Goal: Task Accomplishment & Management: Use online tool/utility

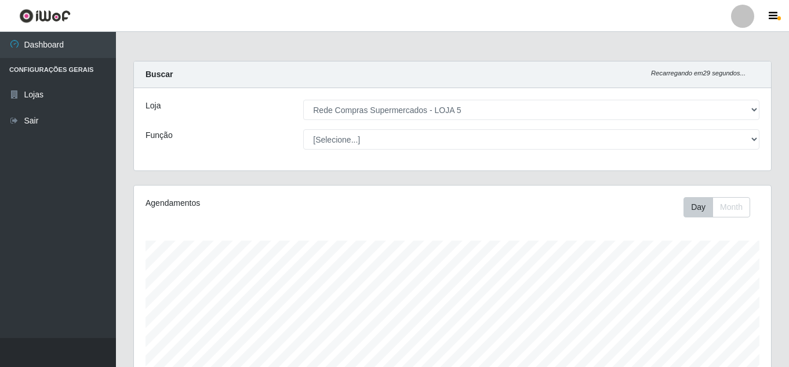
select select "397"
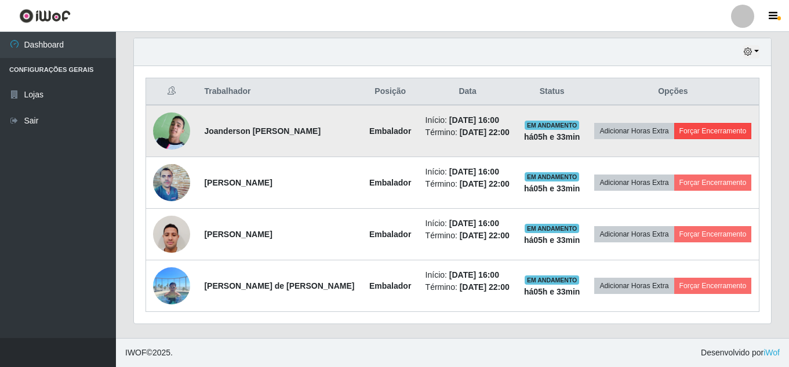
scroll to position [240, 637]
click at [707, 130] on button "Forçar Encerramento" at bounding box center [713, 131] width 78 height 16
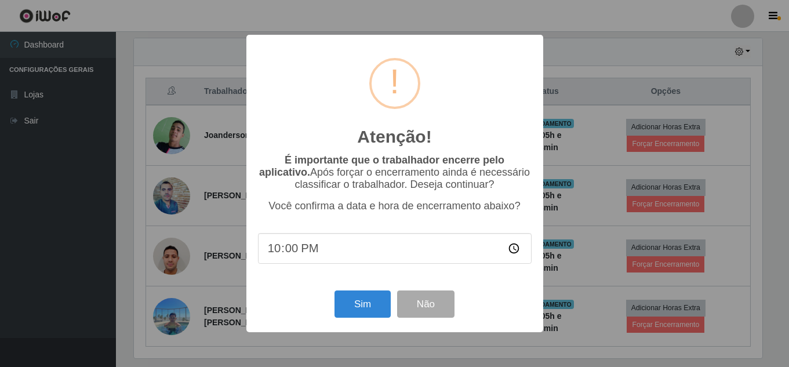
scroll to position [240, 631]
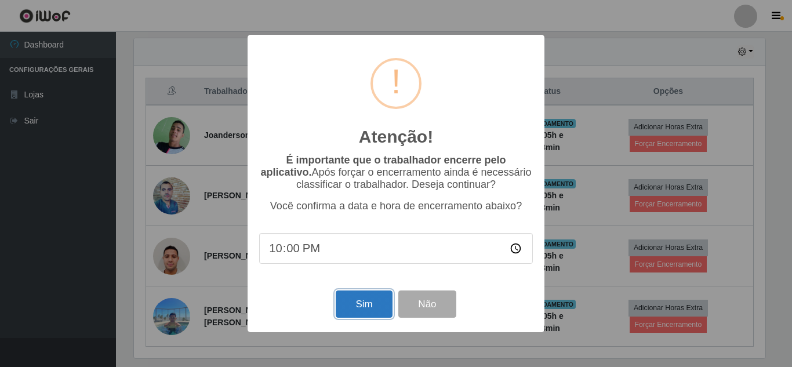
click at [351, 300] on button "Sim" at bounding box center [364, 303] width 56 height 27
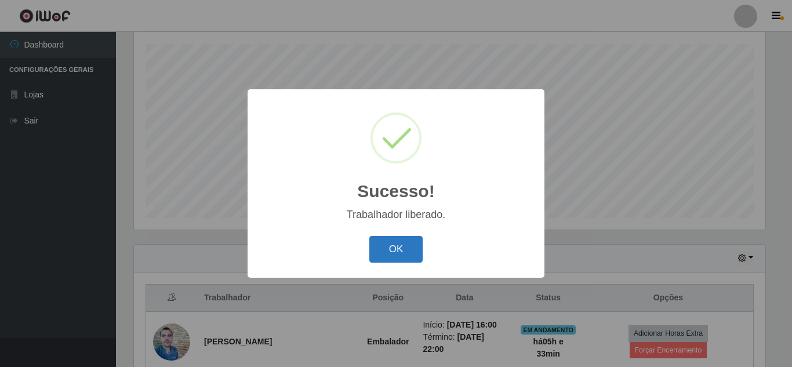
click at [404, 245] on button "OK" at bounding box center [396, 249] width 54 height 27
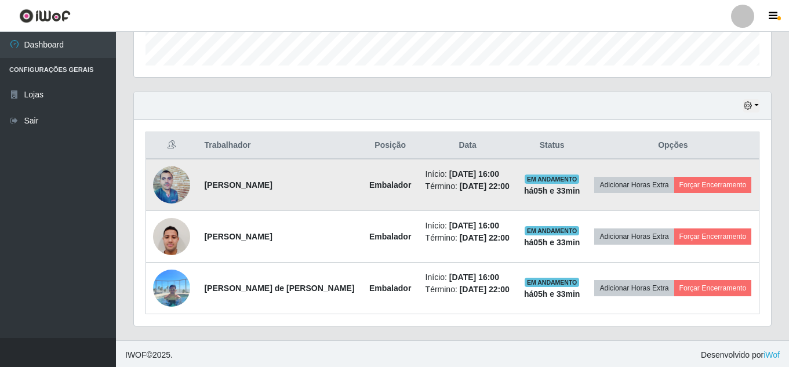
scroll to position [351, 0]
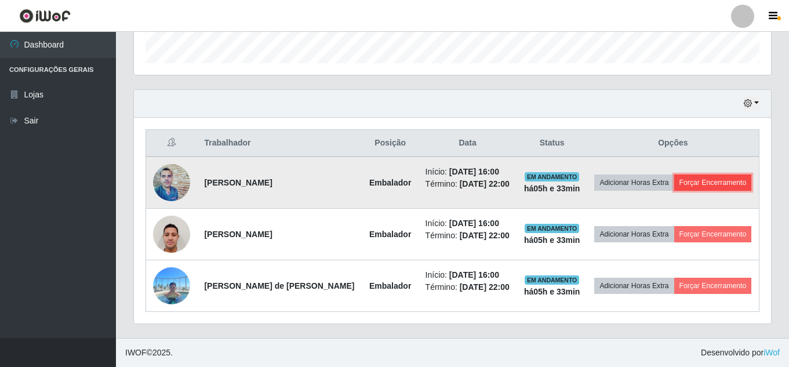
click at [732, 182] on button "Forçar Encerramento" at bounding box center [713, 182] width 78 height 16
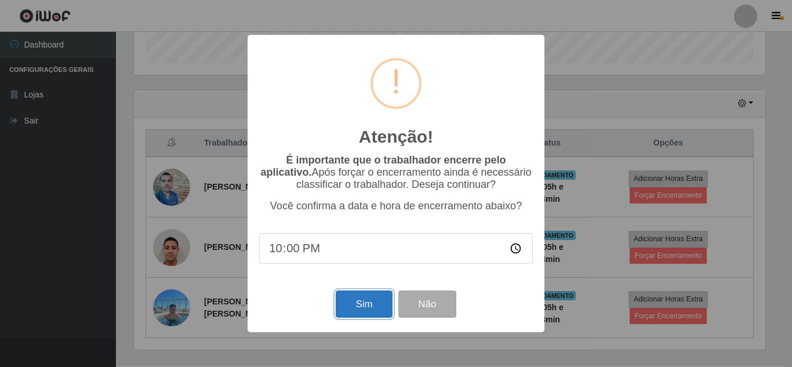
click at [355, 308] on button "Sim" at bounding box center [364, 303] width 56 height 27
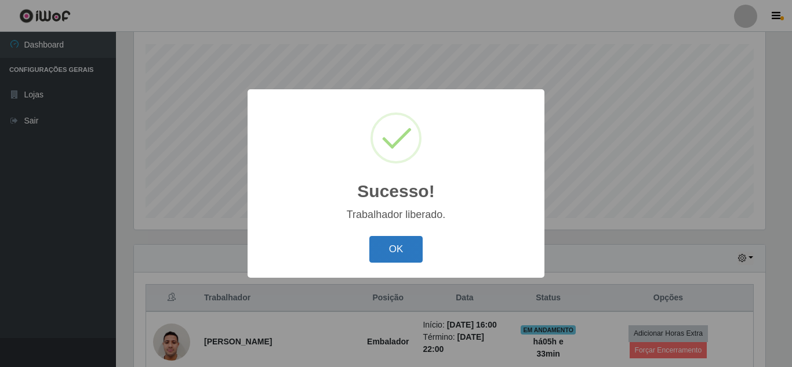
click at [396, 247] on button "OK" at bounding box center [396, 249] width 54 height 27
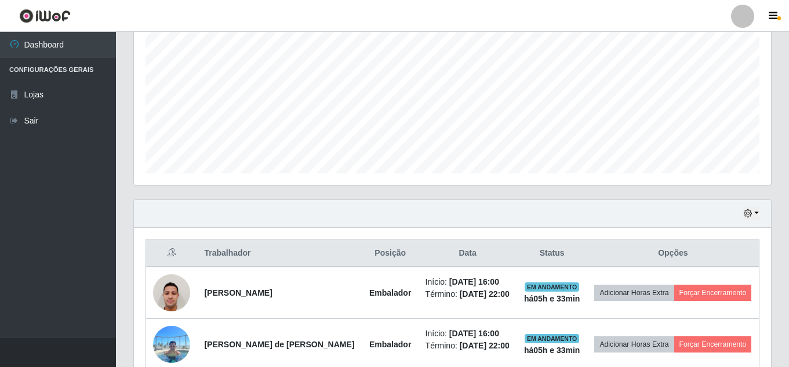
scroll to position [300, 0]
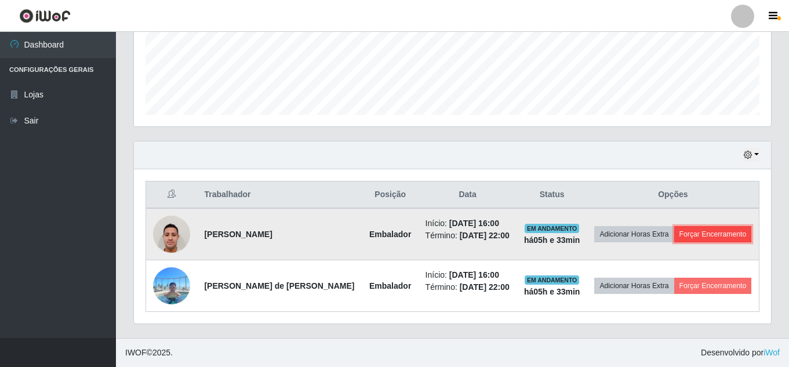
click at [701, 236] on button "Forçar Encerramento" at bounding box center [713, 234] width 78 height 16
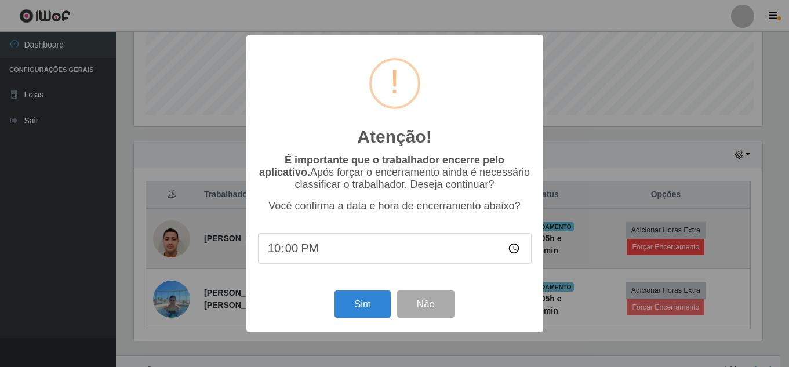
scroll to position [240, 631]
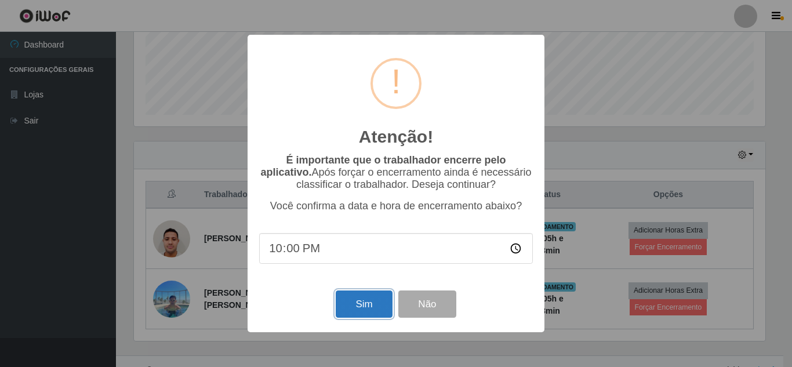
click at [353, 299] on button "Sim" at bounding box center [364, 303] width 56 height 27
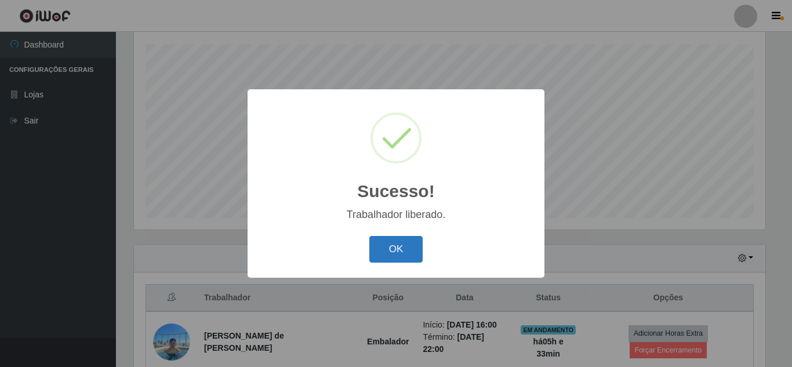
click at [375, 257] on button "OK" at bounding box center [396, 249] width 54 height 27
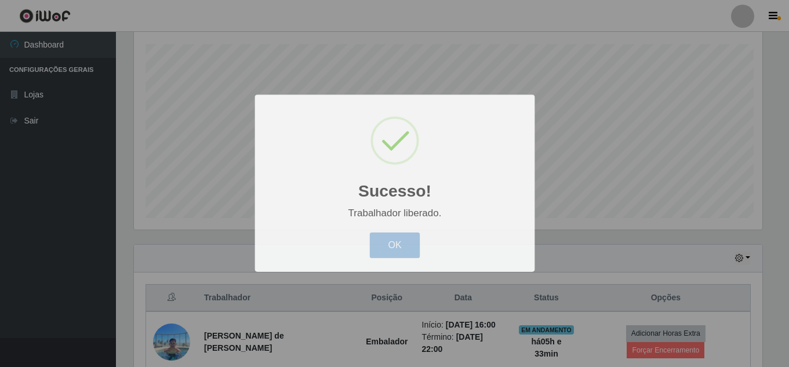
scroll to position [0, 0]
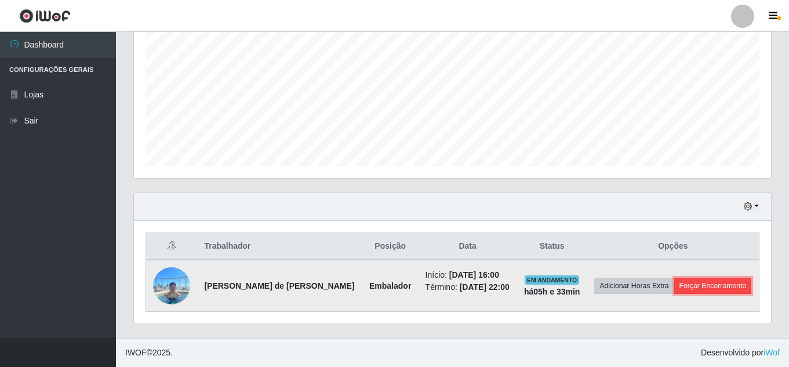
click at [720, 286] on button "Forçar Encerramento" at bounding box center [713, 286] width 78 height 16
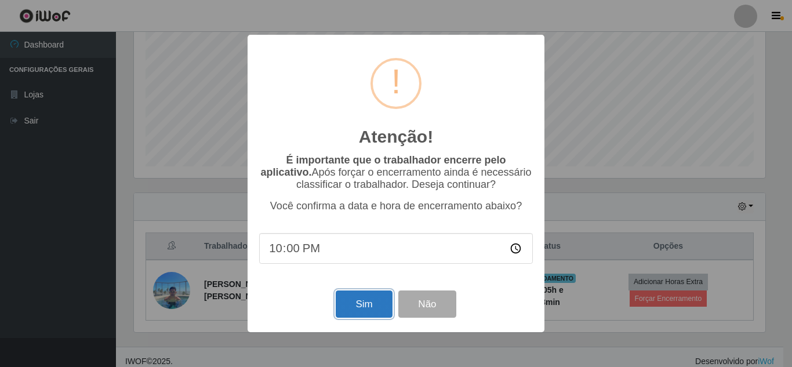
click at [378, 311] on button "Sim" at bounding box center [364, 303] width 56 height 27
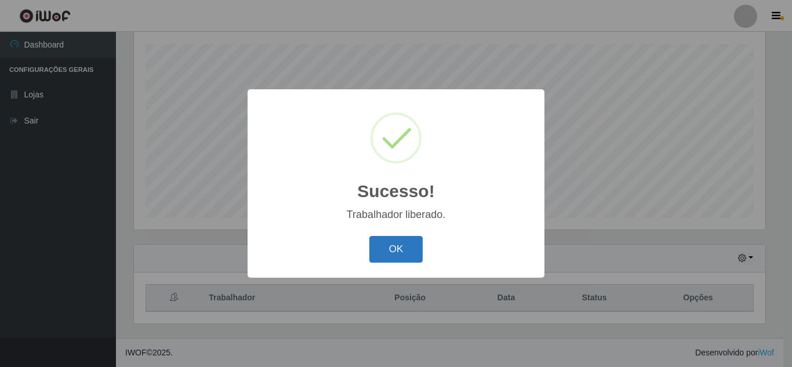
click at [382, 243] on button "OK" at bounding box center [396, 249] width 54 height 27
